Goal: Transaction & Acquisition: Purchase product/service

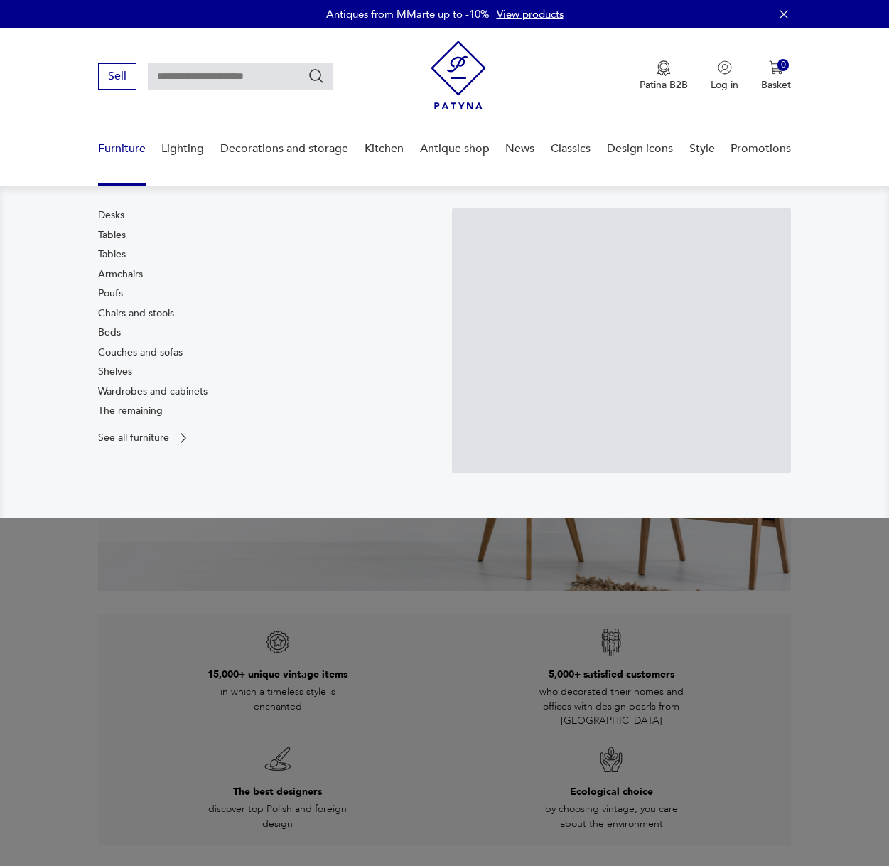
click at [127, 150] on font "Furniture" at bounding box center [122, 149] width 48 height 16
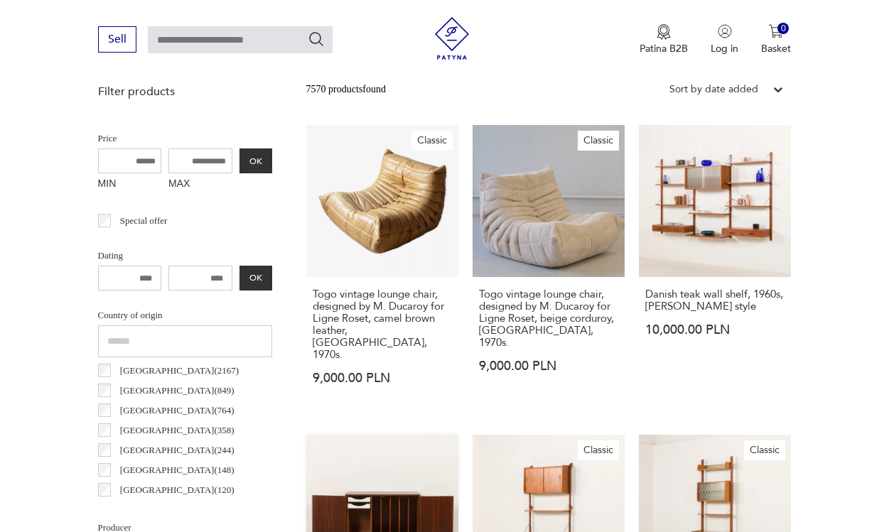
scroll to position [572, 0]
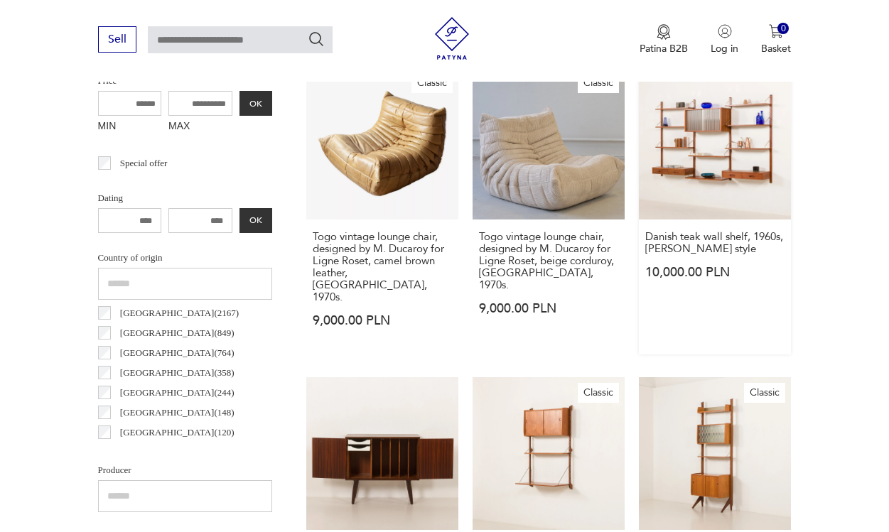
click at [708, 159] on link "Danish teak wall shelf, 1960s, [PERSON_NAME] style 10,000.00 PLN" at bounding box center [715, 211] width 152 height 287
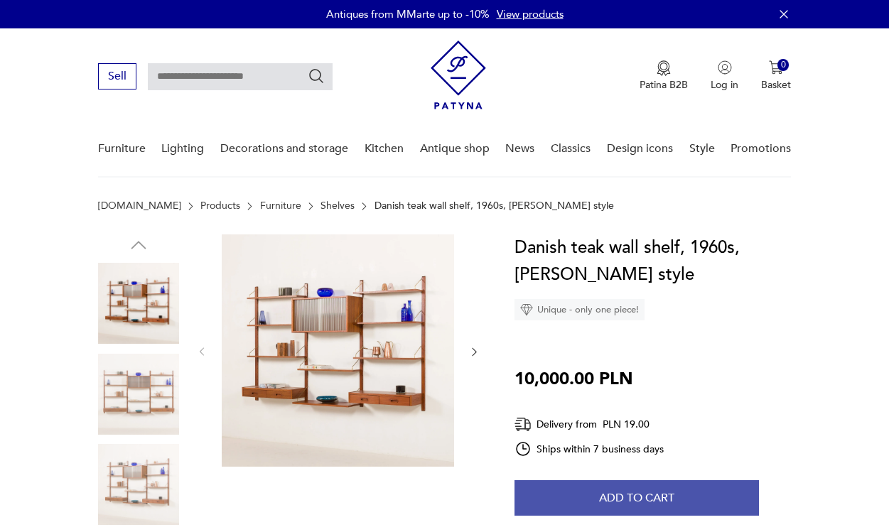
click at [612, 493] on font "Add to cart" at bounding box center [636, 498] width 75 height 16
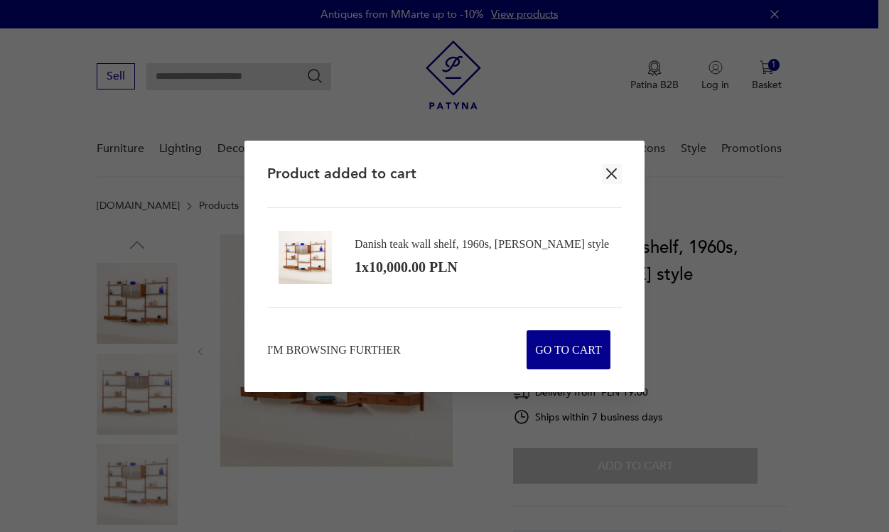
click at [618, 169] on icon "button" at bounding box center [612, 174] width 18 height 18
